Goal: Find specific page/section: Find specific page/section

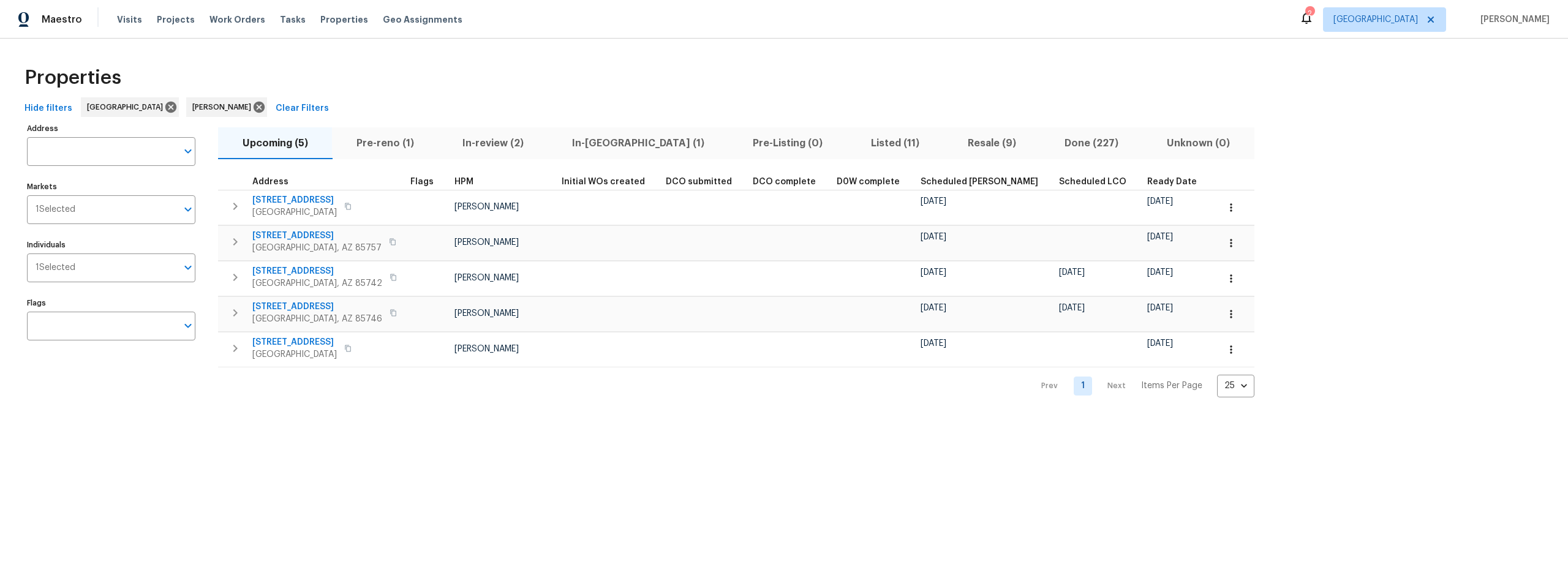
click at [374, 142] on span "Pre-reno (1)" at bounding box center [384, 143] width 91 height 17
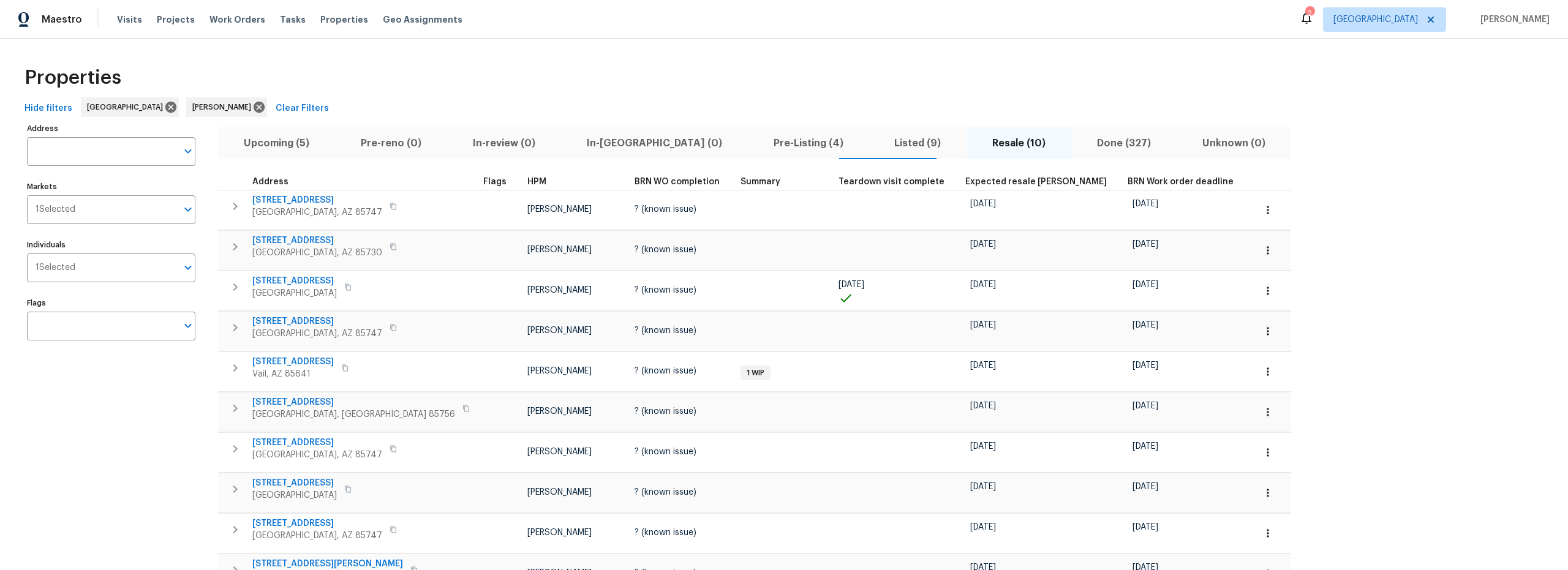
click at [606, 77] on div "Properties" at bounding box center [784, 77] width 1528 height 39
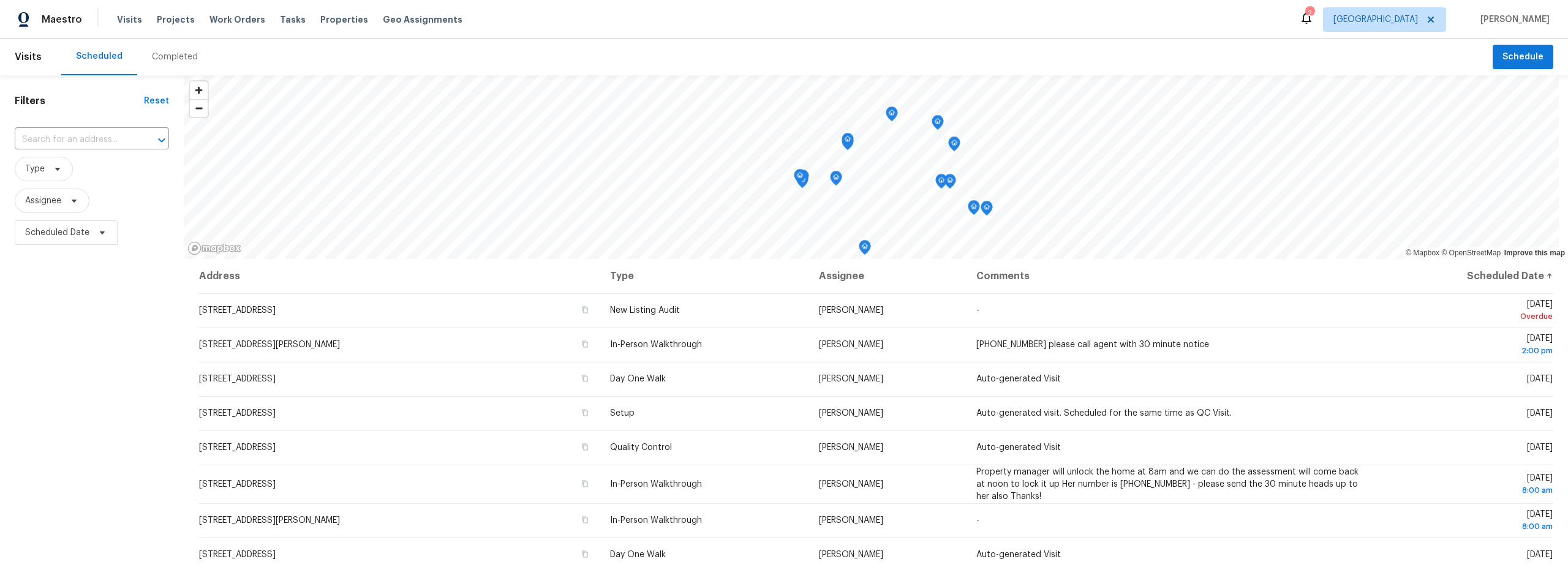
click at [163, 56] on div "Completed" at bounding box center [175, 57] width 46 height 13
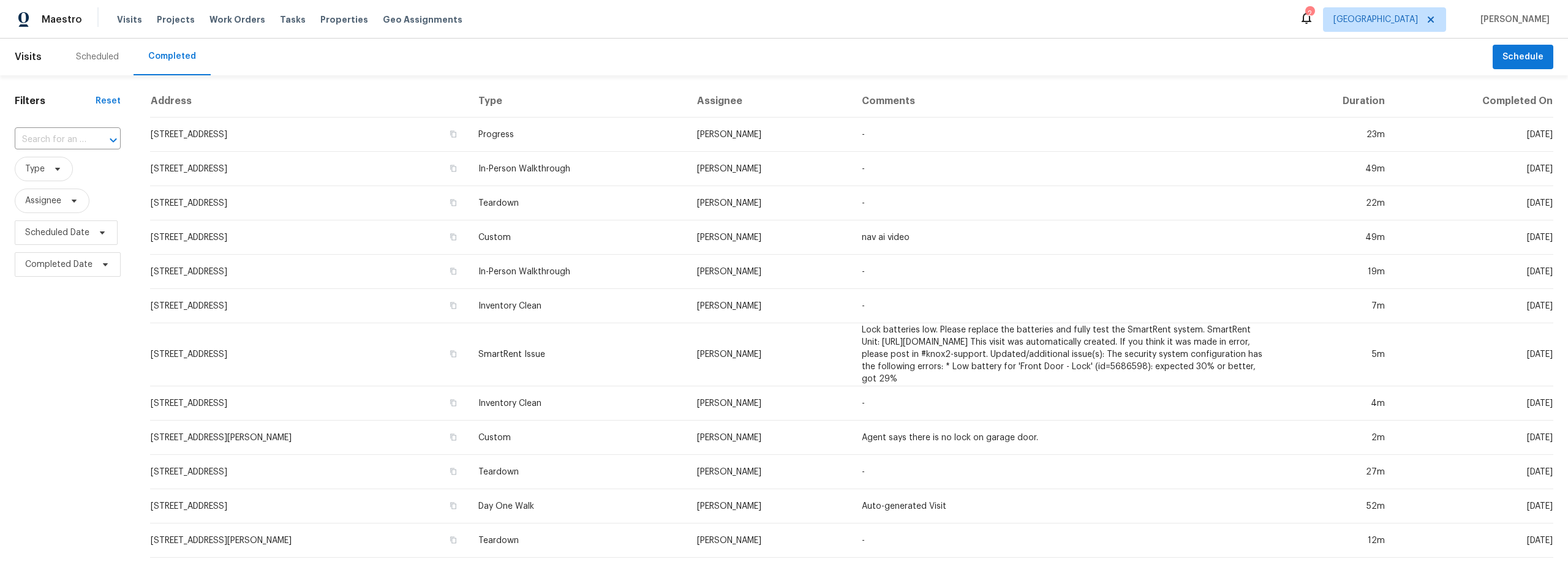
click at [95, 54] on div "Scheduled" at bounding box center [97, 57] width 43 height 13
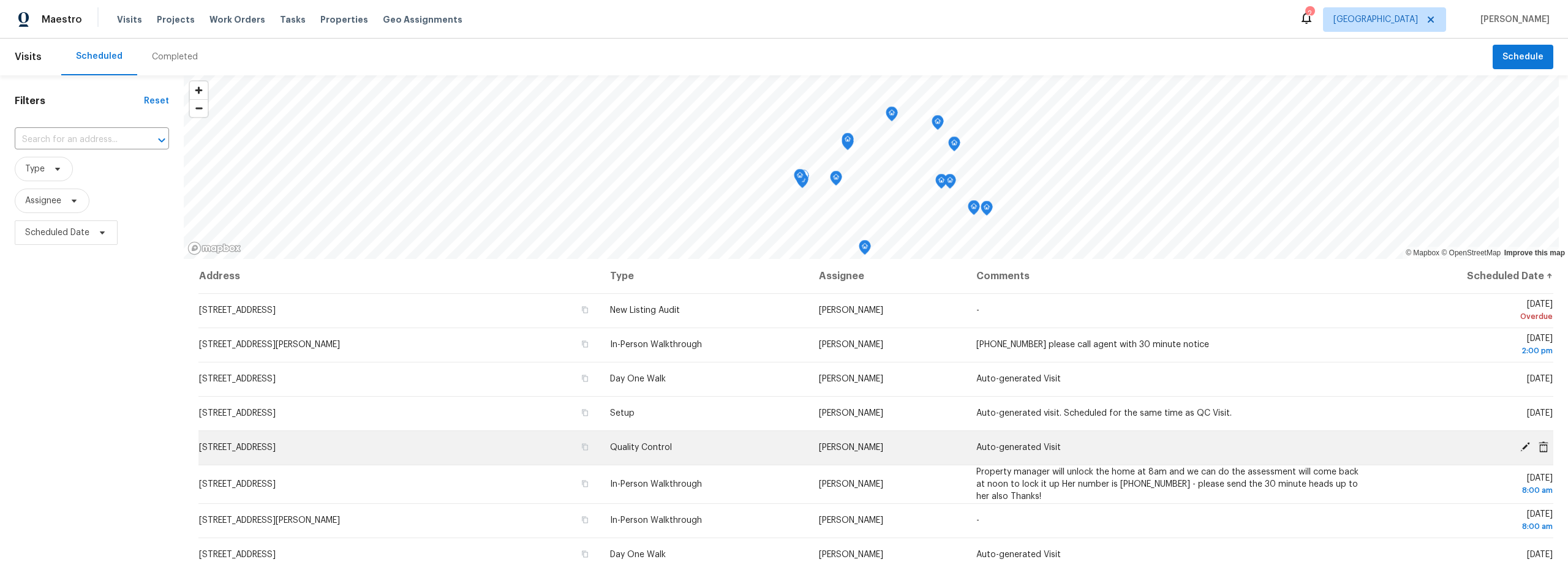
scroll to position [3, 0]
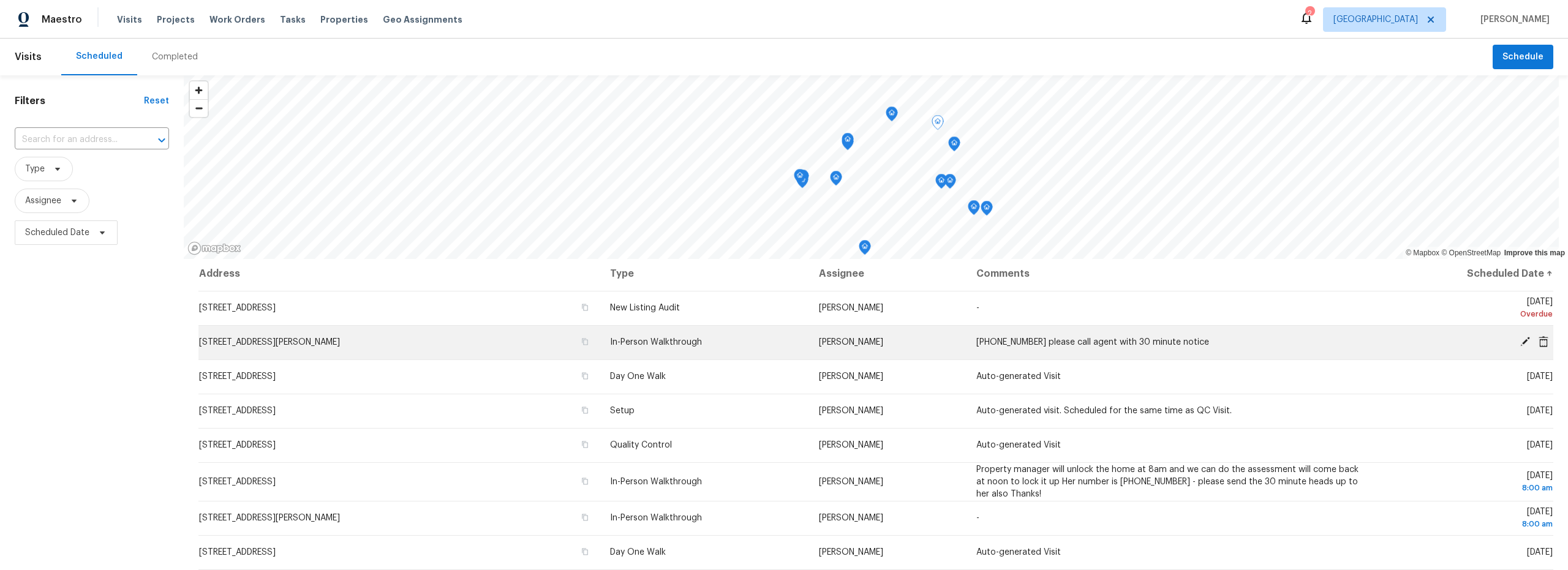
click at [541, 348] on td "[STREET_ADDRESS][PERSON_NAME]" at bounding box center [399, 342] width 402 height 34
